Goal: Information Seeking & Learning: Learn about a topic

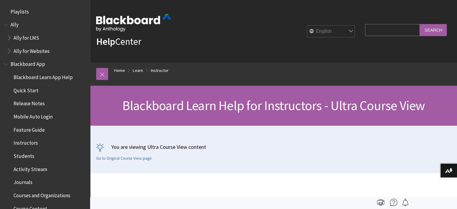
scroll to position [727, 0]
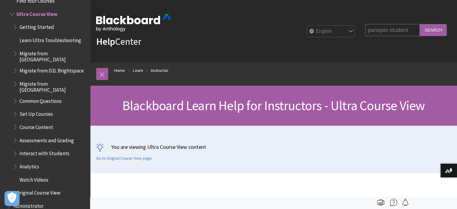
type input "panopto student"
click at [419, 24] on input "Search" at bounding box center [432, 30] width 27 height 12
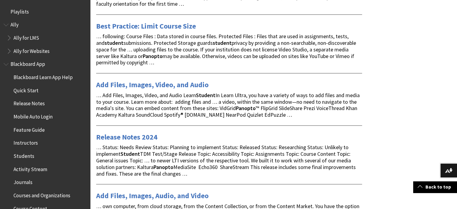
scroll to position [231, 0]
click at [166, 84] on link "Add Files, Images, Video, and Audio" at bounding box center [152, 85] width 112 height 10
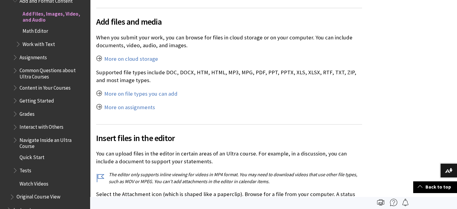
scroll to position [305, 0]
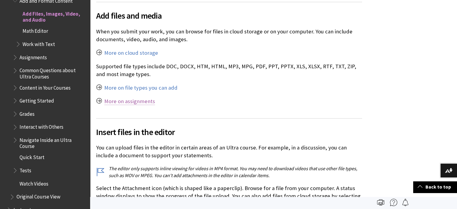
click at [143, 99] on link "More on assignments" at bounding box center [129, 101] width 51 height 7
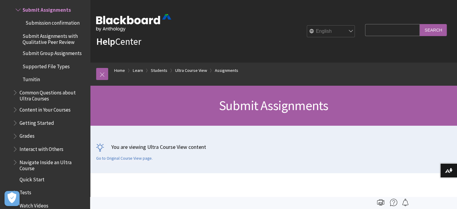
click at [377, 31] on input "Search Query" at bounding box center [392, 30] width 55 height 12
paste input "panopto"
type input "panopto submission"
click at [419, 24] on input "Search" at bounding box center [432, 30] width 27 height 12
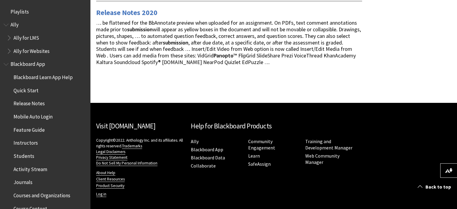
scroll to position [363, 0]
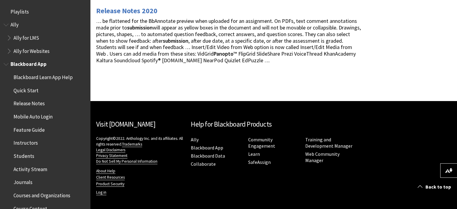
click at [27, 155] on span "Students" at bounding box center [24, 155] width 21 height 8
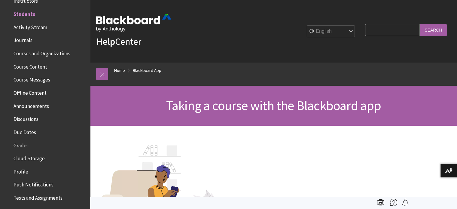
click at [375, 29] on input "Search Query" at bounding box center [392, 30] width 55 height 12
paste input "panopto"
type input "panopto"
click at [419, 24] on input "Search" at bounding box center [432, 30] width 27 height 12
